Goal: Connect with others: Connect with others

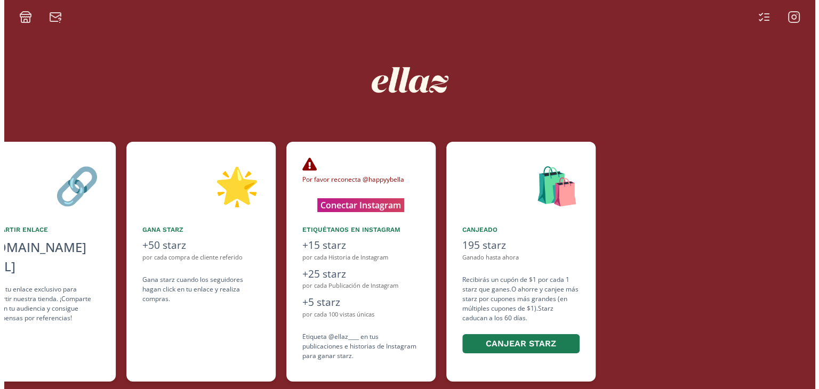
scroll to position [0, 480]
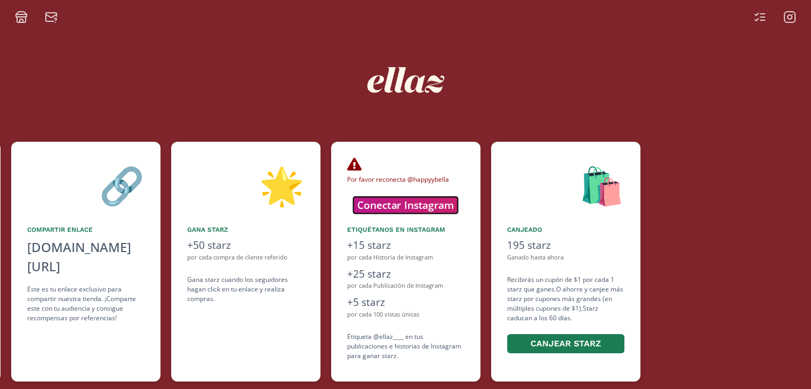
click at [424, 204] on button "Conectar Instagram" at bounding box center [405, 205] width 104 height 17
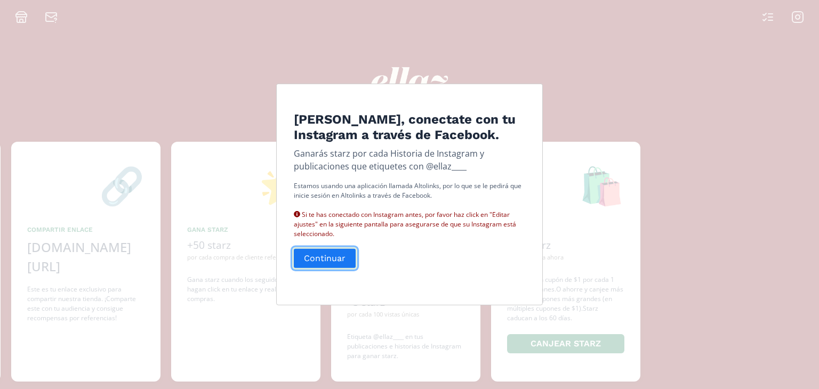
click at [329, 269] on button "Continuar" at bounding box center [324, 258] width 65 height 23
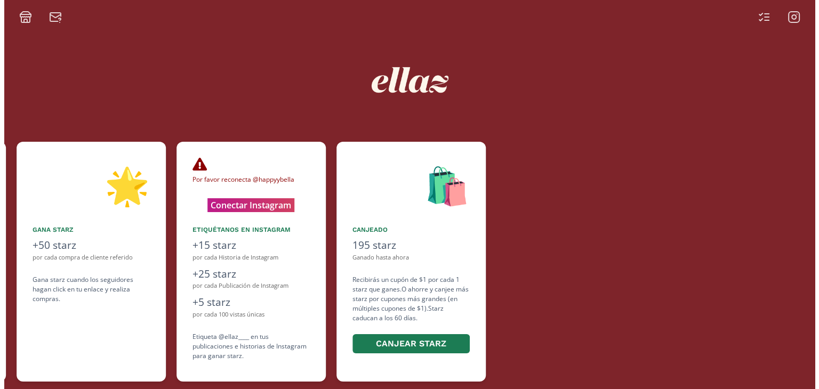
scroll to position [0, 640]
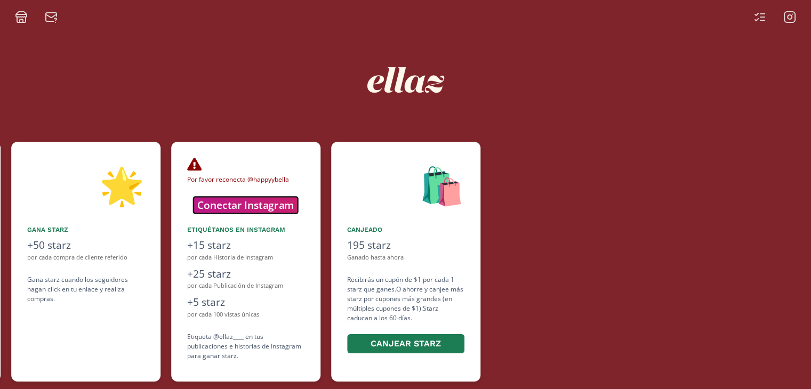
click at [269, 205] on button "Conectar Instagram" at bounding box center [245, 205] width 104 height 17
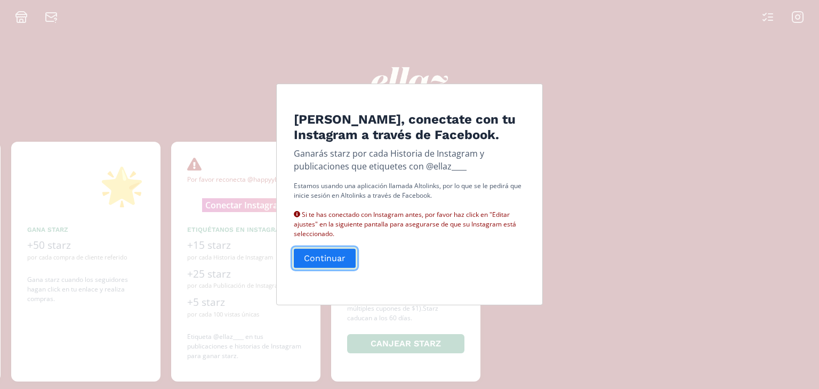
click at [331, 261] on button "Continuar" at bounding box center [324, 258] width 65 height 23
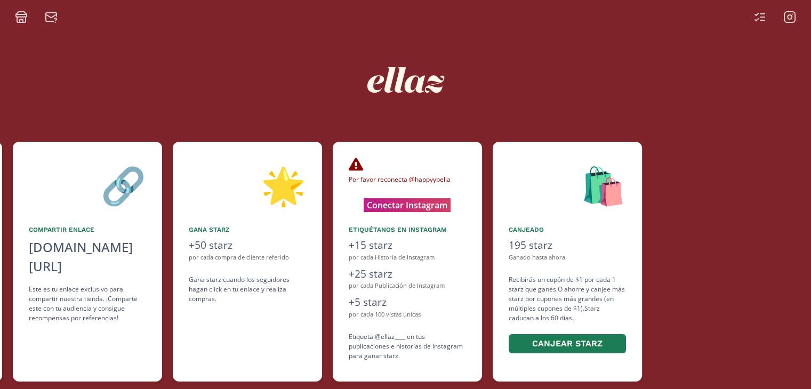
scroll to position [0, 480]
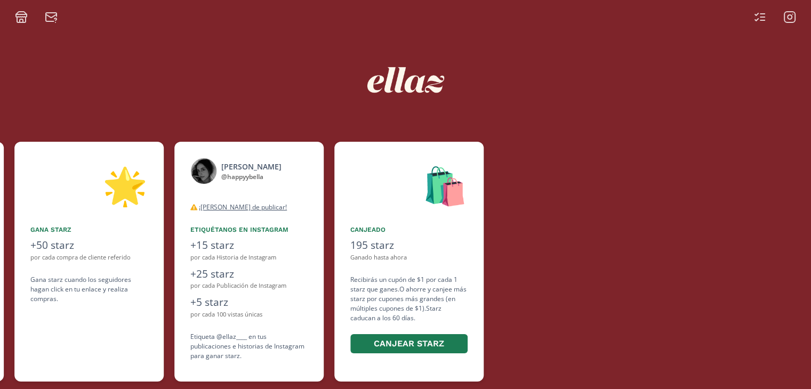
scroll to position [0, 640]
